Goal: Register for event/course

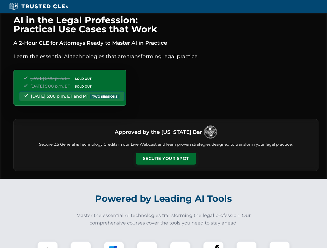
click at [166, 159] on button "Secure Your Spot" at bounding box center [166, 159] width 61 height 12
click at [48, 245] on img at bounding box center [47, 252] width 15 height 15
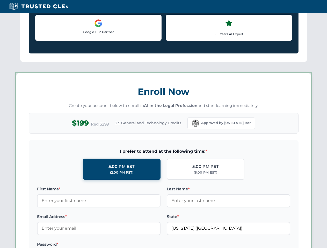
click at [114, 245] on label "Password *" at bounding box center [98, 245] width 123 height 6
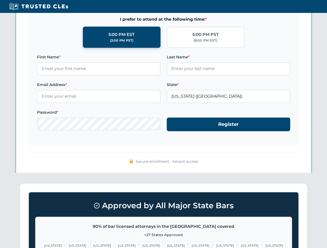
click at [238, 245] on span "[US_STATE]" at bounding box center [249, 246] width 23 height 8
